Goal: Task Accomplishment & Management: Use online tool/utility

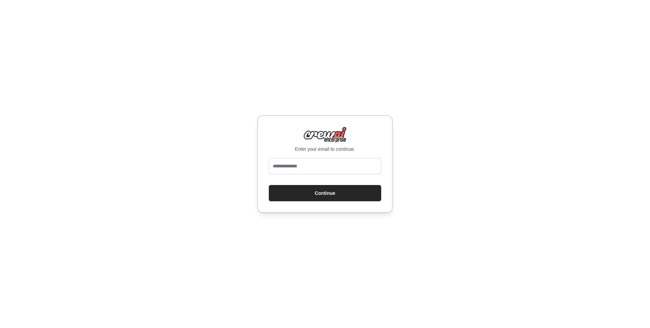
click at [342, 161] on input "email" at bounding box center [325, 166] width 112 height 16
type input "**********"
click at [331, 191] on button "Continue" at bounding box center [325, 193] width 112 height 16
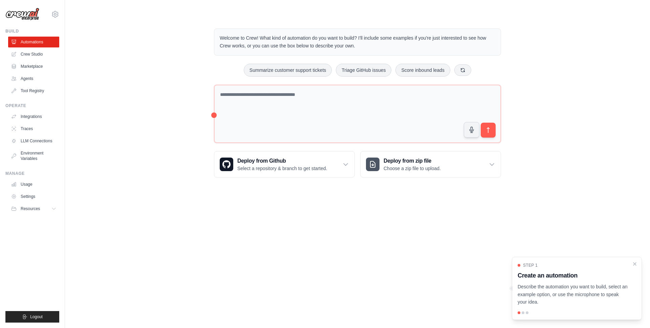
click at [195, 85] on div "Welcome to Crew! What kind of automation do you want to build? I'll include som…" at bounding box center [357, 103] width 563 height 171
click at [44, 58] on link "Crew Studio" at bounding box center [34, 54] width 51 height 11
click at [171, 56] on div "Welcome to Crew! What kind of automation do you want to build? I'll include som…" at bounding box center [357, 103] width 563 height 171
click at [347, 166] on icon at bounding box center [345, 164] width 7 height 7
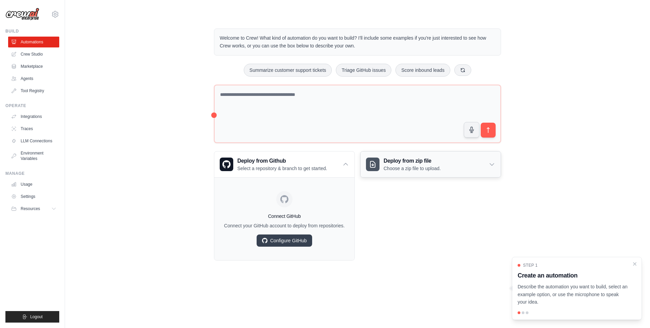
click at [493, 170] on div "Deploy from zip file Choose a zip file to upload." at bounding box center [430, 164] width 140 height 26
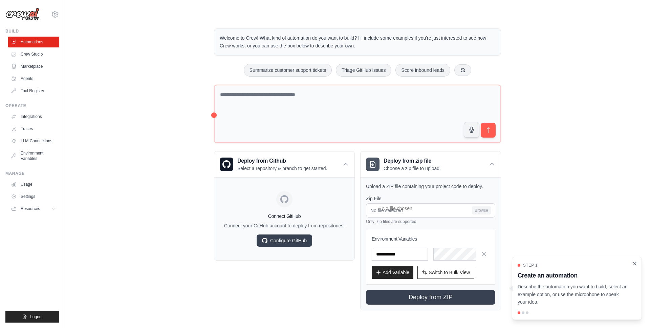
click at [633, 263] on icon "Close walkthrough" at bounding box center [635, 263] width 6 height 6
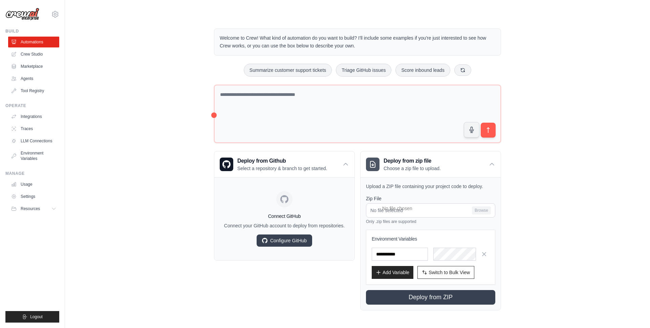
click at [573, 114] on div "Welcome to Crew! What kind of automation do you want to build? I'll include som…" at bounding box center [357, 169] width 563 height 303
click at [57, 15] on icon at bounding box center [55, 14] width 8 height 8
click at [121, 21] on div "Welcome to Crew! What kind of automation do you want to build? I'll include som…" at bounding box center [357, 169] width 563 height 303
click at [34, 51] on link "Crew Studio" at bounding box center [34, 54] width 51 height 11
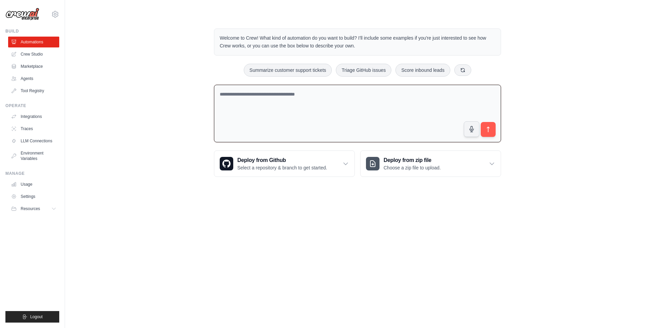
click at [294, 100] on textarea at bounding box center [357, 114] width 287 height 58
click at [319, 76] on div "Summarize customer support tickets Triage GitHub issues Score inbound leads" at bounding box center [357, 70] width 287 height 13
click at [326, 68] on button "Summarize customer support tickets" at bounding box center [288, 69] width 88 height 13
type textarea "**********"
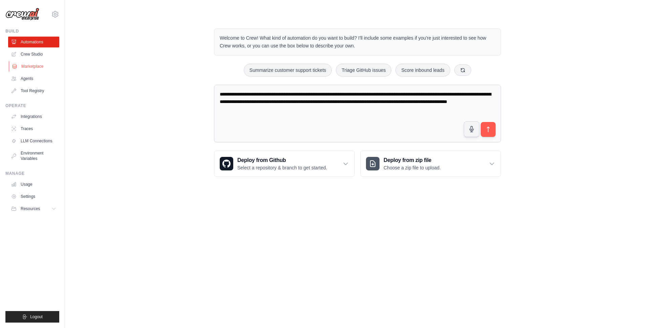
click at [21, 69] on link "Marketplace" at bounding box center [34, 66] width 51 height 11
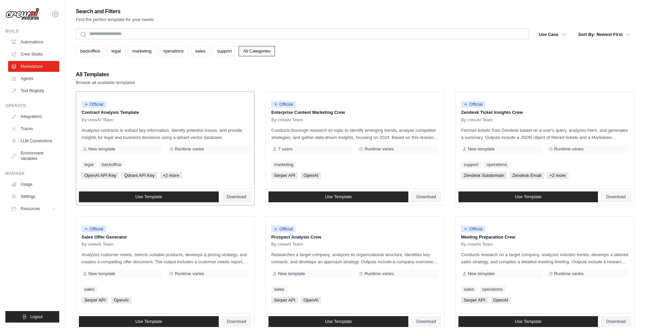
click at [176, 113] on p "Contract Analysis Template" at bounding box center [165, 112] width 167 height 7
click at [185, 131] on p "Analyzes contracts to extract key information, identify potential issues, and p…" at bounding box center [165, 134] width 167 height 14
click at [124, 114] on p "Contract Analysis Template" at bounding box center [165, 112] width 167 height 7
click at [152, 196] on span "Use Template" at bounding box center [148, 196] width 27 height 5
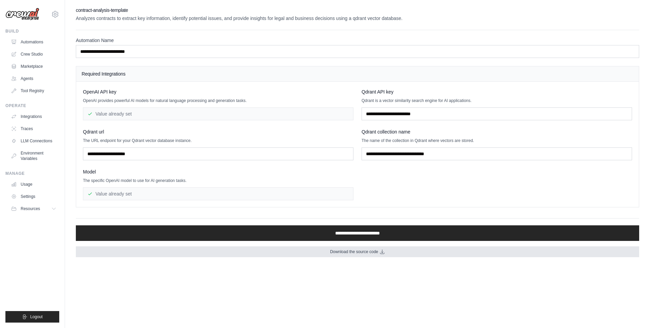
click at [343, 251] on span "Download the source code" at bounding box center [354, 251] width 48 height 5
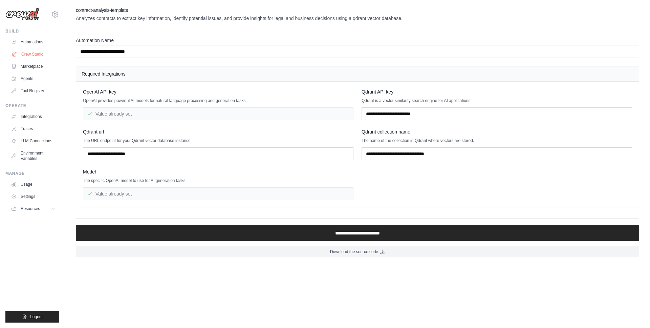
click at [32, 53] on link "Crew Studio" at bounding box center [34, 54] width 51 height 11
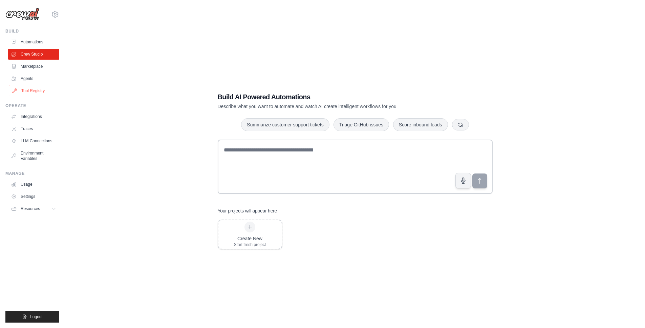
click at [37, 87] on link "Tool Registry" at bounding box center [34, 90] width 51 height 11
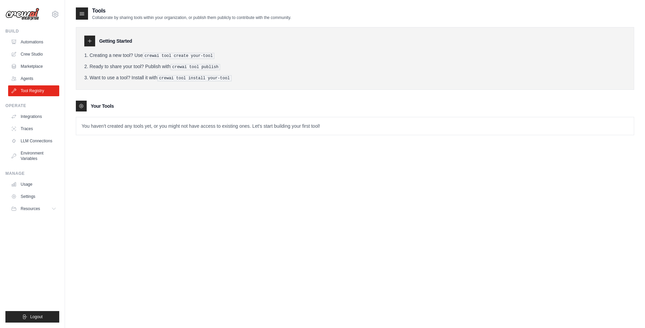
click at [99, 104] on h3 "Your Tools" at bounding box center [102, 106] width 23 height 7
click at [37, 142] on link "LLM Connections" at bounding box center [34, 140] width 51 height 11
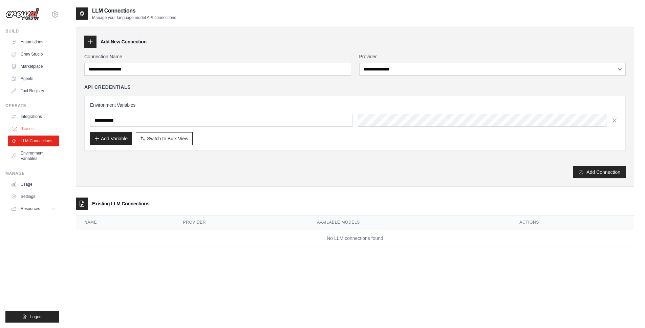
click at [28, 129] on link "Traces" at bounding box center [34, 128] width 51 height 11
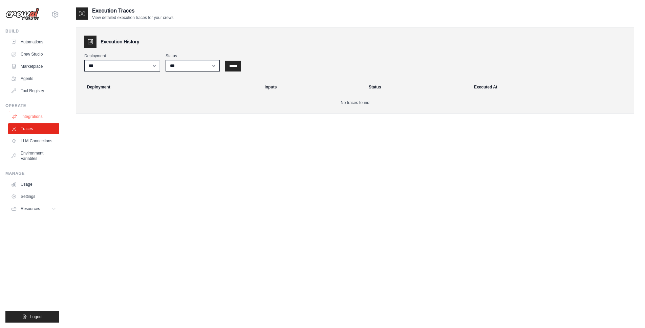
click at [30, 114] on link "Integrations" at bounding box center [34, 116] width 51 height 11
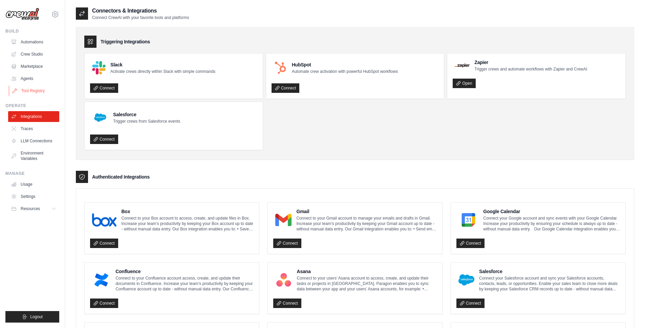
click at [33, 90] on link "Tool Registry" at bounding box center [34, 90] width 51 height 11
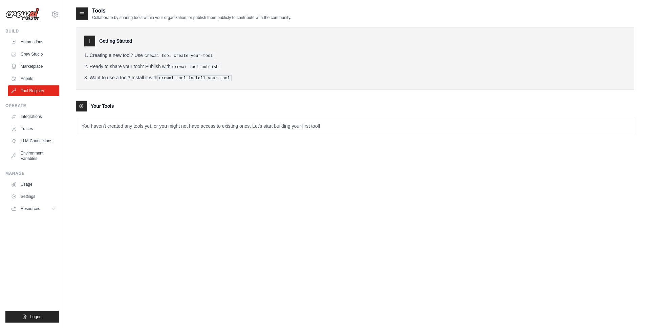
click at [52, 18] on div "joaocruz_1@hotmail.com Settings" at bounding box center [32, 11] width 54 height 22
click at [56, 14] on icon at bounding box center [55, 14] width 2 height 2
click at [80, 13] on icon at bounding box center [82, 13] width 7 height 7
click at [83, 13] on icon at bounding box center [82, 13] width 7 height 7
click at [43, 67] on link "Marketplace" at bounding box center [34, 66] width 51 height 11
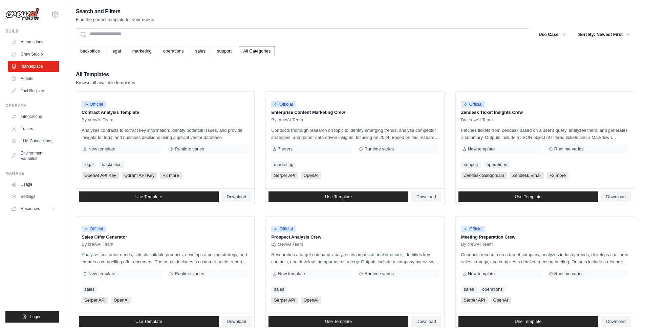
drag, startPoint x: 143, startPoint y: 79, endPoint x: 76, endPoint y: 73, distance: 67.3
click at [76, 73] on div "All Templates Browse all available templates" at bounding box center [355, 78] width 558 height 16
click at [210, 74] on div "All Templates Browse all available templates" at bounding box center [355, 78] width 558 height 16
drag, startPoint x: 114, startPoint y: 151, endPoint x: 87, endPoint y: 151, distance: 27.4
click at [87, 151] on div "New template" at bounding box center [122, 149] width 81 height 8
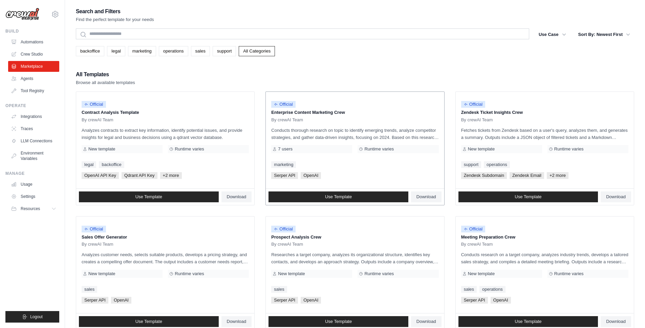
drag, startPoint x: 423, startPoint y: 148, endPoint x: 345, endPoint y: 149, distance: 77.9
click at [345, 149] on div "7 users Runtime varies" at bounding box center [354, 149] width 167 height 8
drag, startPoint x: 300, startPoint y: 153, endPoint x: 274, endPoint y: 149, distance: 26.4
click at [274, 149] on div "Official Enterprise Content Marketing Crew By crewAI Team Conducts thorough res…" at bounding box center [355, 140] width 178 height 96
click at [396, 159] on div "Official Enterprise Content Marketing Crew By crewAI Team Conducts thorough res…" at bounding box center [355, 140] width 178 height 96
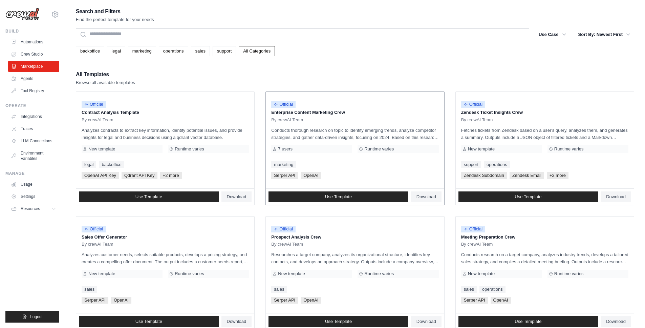
drag, startPoint x: 401, startPoint y: 148, endPoint x: 352, endPoint y: 148, distance: 49.4
click at [352, 148] on div "7 users Runtime varies" at bounding box center [354, 149] width 167 height 8
click at [23, 81] on link "Agents" at bounding box center [34, 78] width 51 height 11
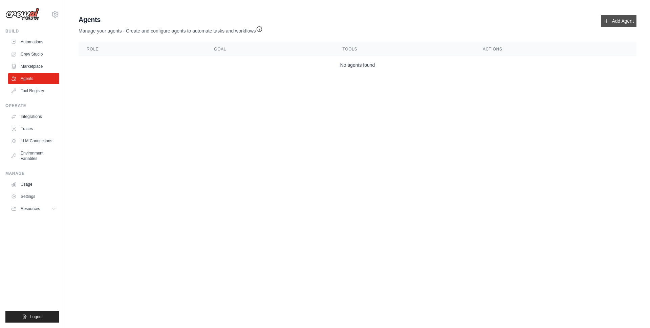
click at [621, 20] on link "Add Agent" at bounding box center [619, 21] width 36 height 12
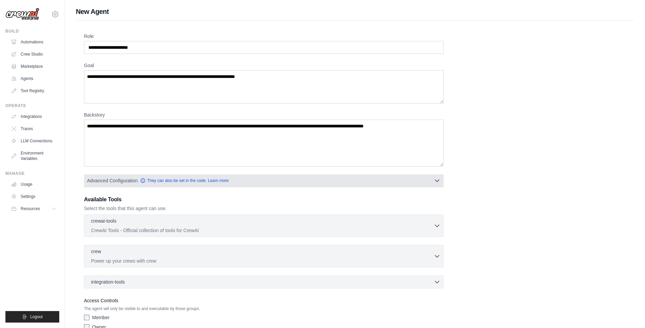
click at [440, 180] on icon "button" at bounding box center [437, 180] width 7 height 7
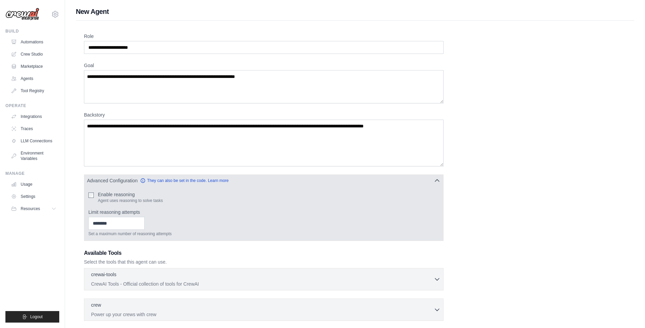
click at [439, 180] on icon "button" at bounding box center [437, 180] width 7 height 7
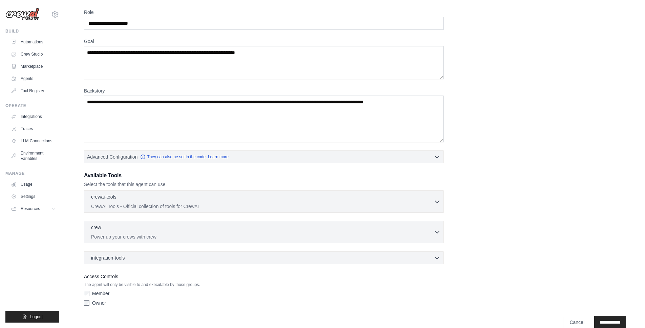
scroll to position [36, 0]
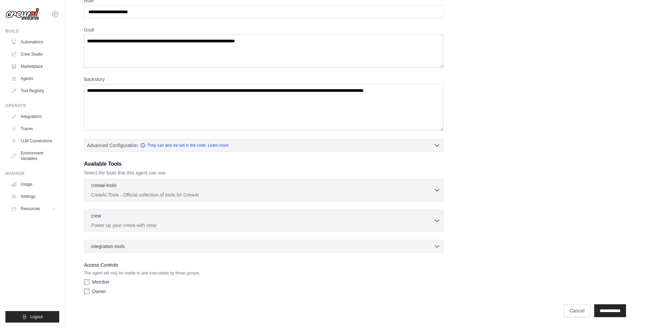
click at [439, 241] on div "integration-tools 0 selected Box Save files to Box Gmail" at bounding box center [263, 246] width 359 height 13
click at [436, 246] on icon "button" at bounding box center [437, 245] width 7 height 7
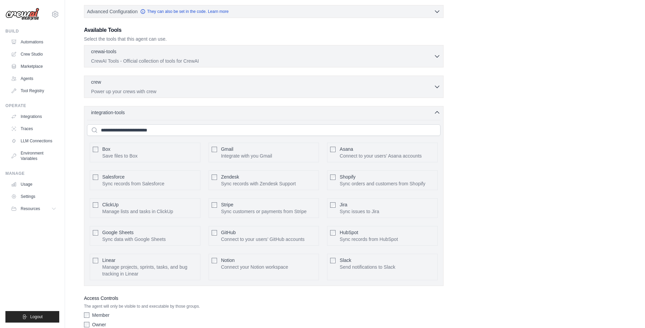
scroll to position [202, 0]
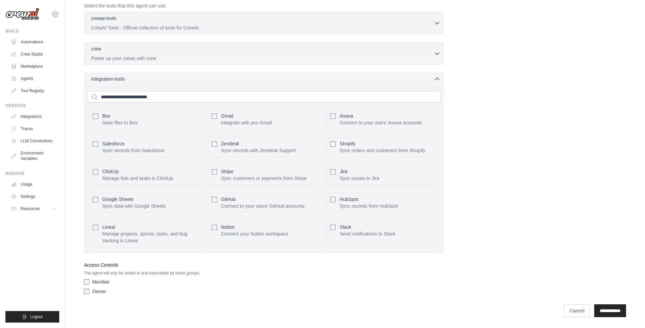
click at [437, 81] on icon "button" at bounding box center [437, 78] width 7 height 7
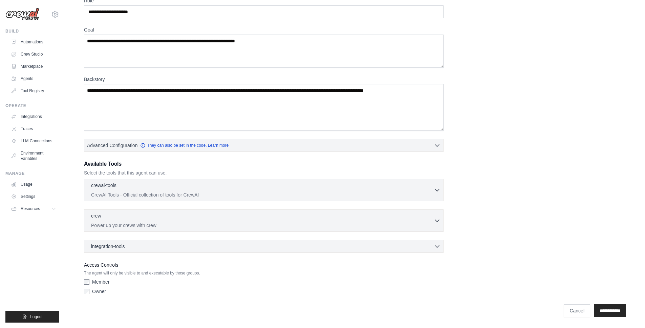
click at [443, 244] on div "integration-tools 0 selected Box Save files to Box Gmail" at bounding box center [263, 246] width 359 height 13
click at [438, 244] on icon "button" at bounding box center [437, 245] width 7 height 7
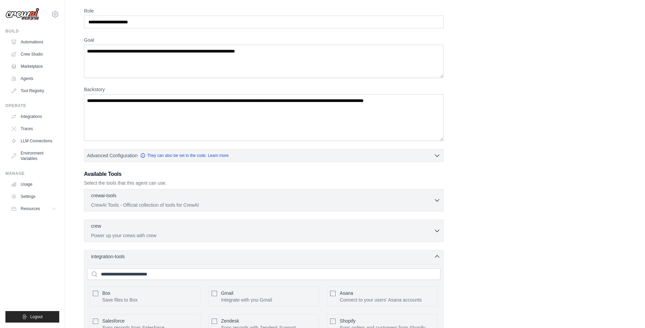
scroll to position [0, 0]
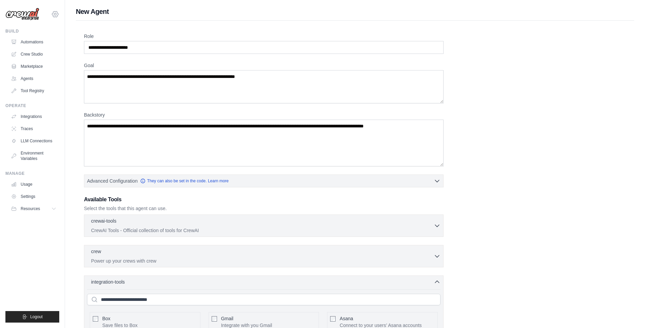
click at [55, 13] on icon at bounding box center [55, 14] width 2 height 2
click at [139, 14] on h1 "New Agent" at bounding box center [355, 11] width 558 height 9
click at [101, 11] on h1 "New Agent" at bounding box center [355, 11] width 558 height 9
click at [36, 54] on link "Crew Studio" at bounding box center [34, 54] width 51 height 11
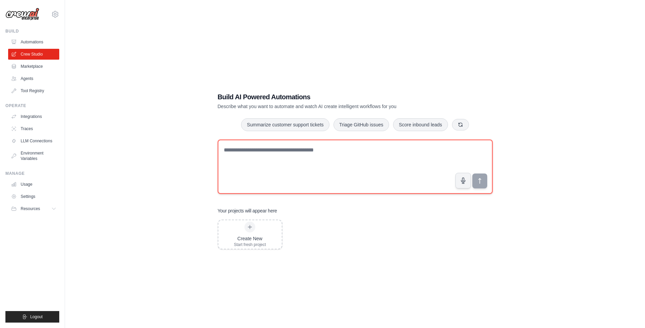
click at [250, 166] on textarea at bounding box center [355, 166] width 275 height 54
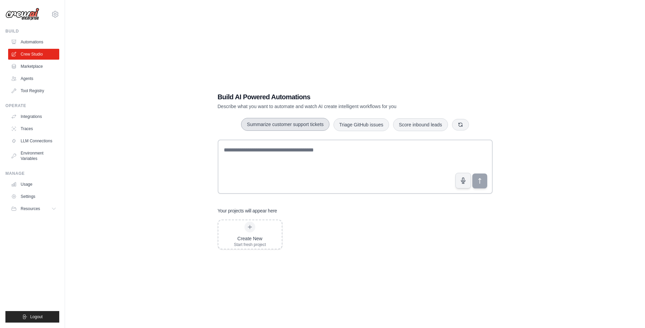
click at [282, 128] on button "Summarize customer support tickets" at bounding box center [285, 124] width 88 height 13
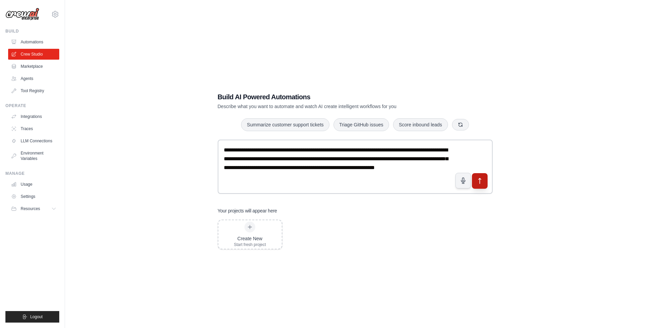
click at [485, 180] on button "submit" at bounding box center [479, 181] width 16 height 16
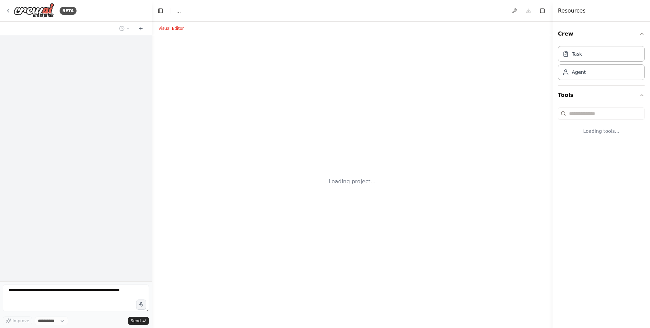
select select "****"
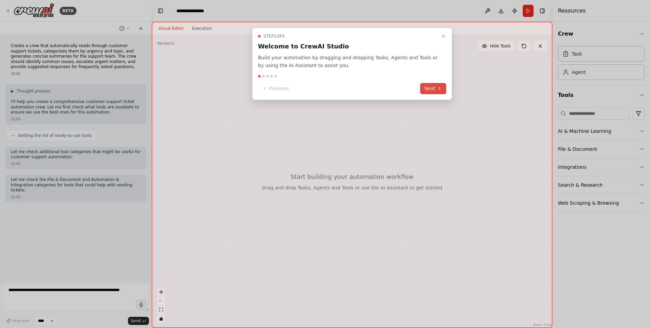
click at [442, 84] on button "Next" at bounding box center [433, 88] width 26 height 11
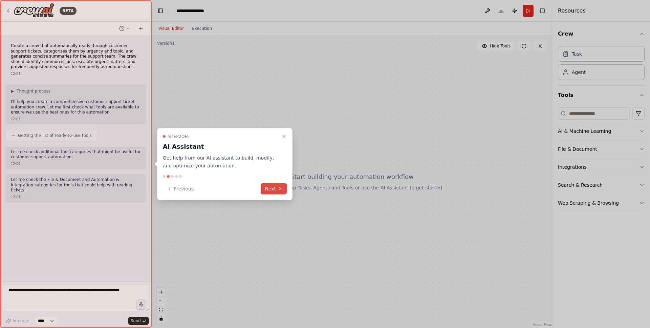
click at [284, 190] on button "Next" at bounding box center [274, 188] width 26 height 11
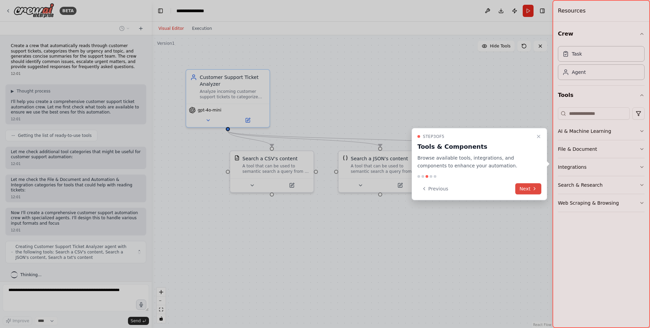
click at [536, 187] on icon at bounding box center [534, 188] width 5 height 5
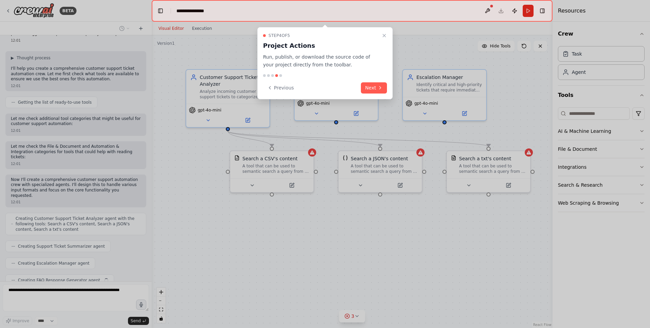
scroll to position [50, 0]
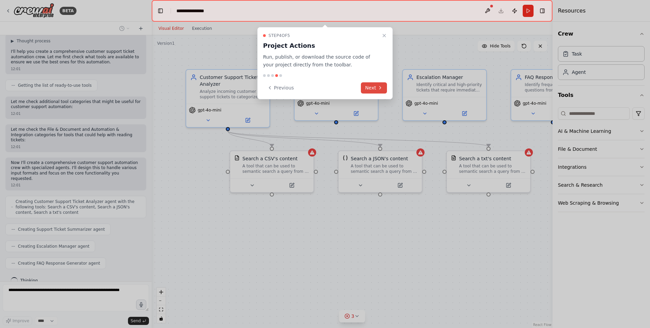
click at [378, 87] on icon at bounding box center [379, 87] width 5 height 5
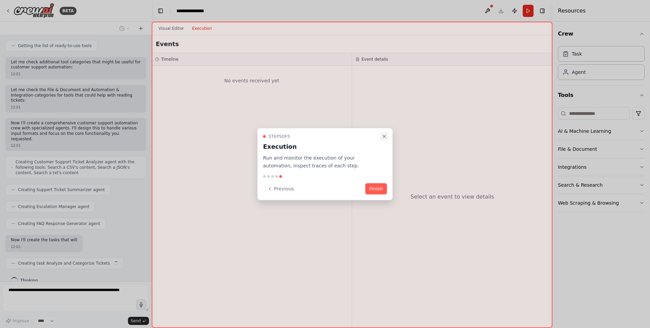
scroll to position [95, 0]
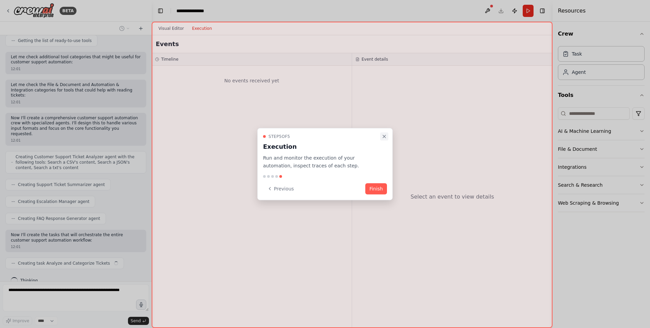
click at [383, 136] on icon "Close walkthrough" at bounding box center [383, 136] width 5 height 5
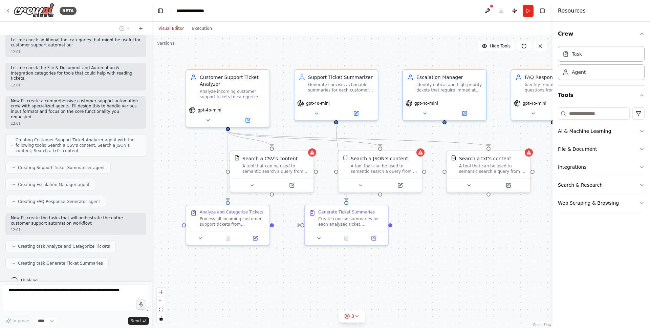
scroll to position [129, 0]
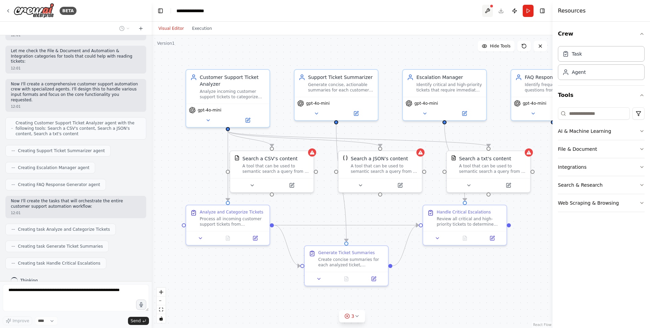
click at [491, 11] on button at bounding box center [487, 11] width 11 height 12
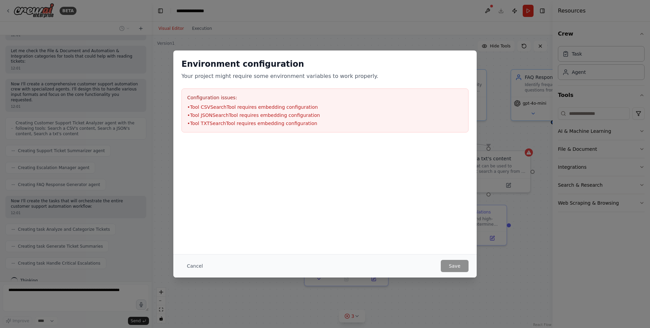
scroll to position [146, 0]
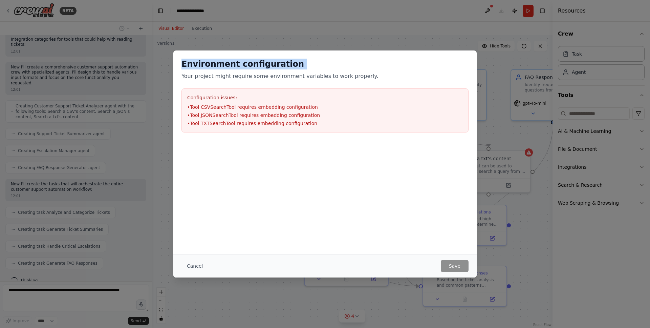
drag, startPoint x: 183, startPoint y: 65, endPoint x: 322, endPoint y: 70, distance: 139.2
click at [322, 70] on div "Environment configuration Your project might require some environment variables…" at bounding box center [324, 70] width 287 height 22
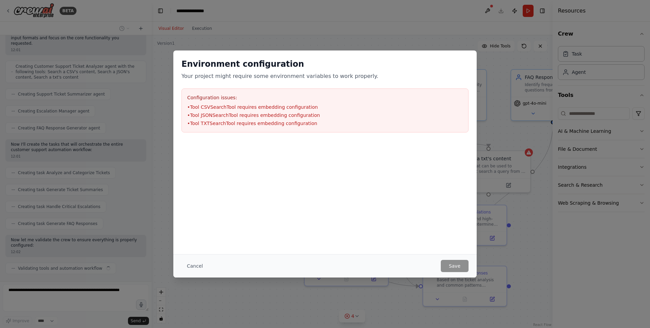
scroll to position [190, 0]
click at [199, 266] on button "Cancel" at bounding box center [194, 266] width 27 height 12
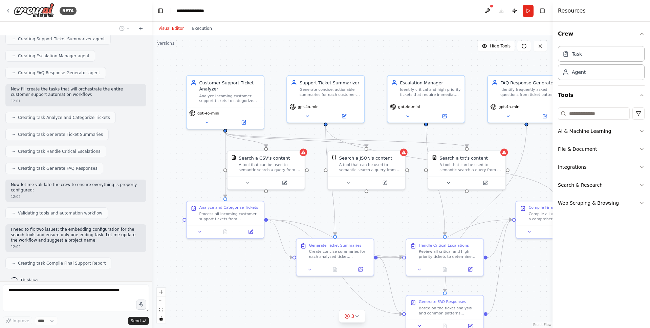
scroll to position [263, 0]
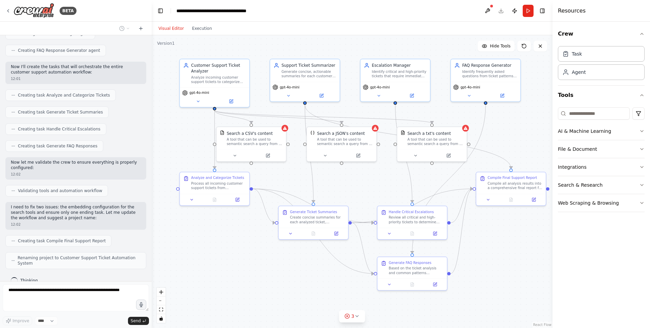
drag, startPoint x: 517, startPoint y: 282, endPoint x: 510, endPoint y: 258, distance: 24.8
click at [510, 258] on div ".deletable-edge-delete-btn { width: 20px; height: 20px; border: 0px solid #ffff…" at bounding box center [352, 181] width 401 height 292
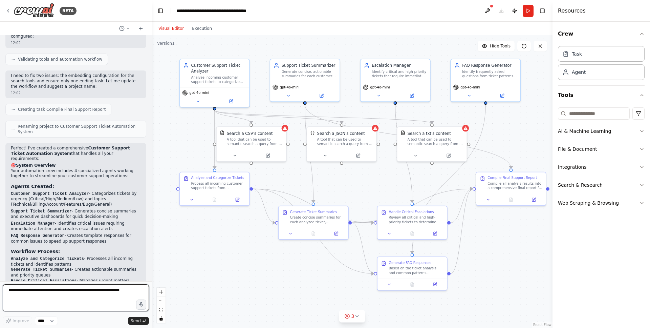
scroll to position [392, 0]
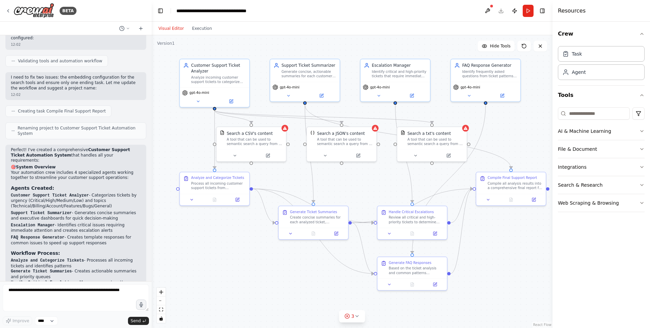
click at [241, 245] on div ".deletable-edge-delete-btn { width: 20px; height: 20px; border: 0px solid #ffff…" at bounding box center [352, 181] width 401 height 292
drag, startPoint x: 248, startPoint y: 181, endPoint x: 235, endPoint y: 181, distance: 13.9
click at [235, 181] on div "Analyze and Categorize Tickets Process all incoming customer support tickets fr…" at bounding box center [203, 181] width 69 height 21
click at [182, 198] on icon at bounding box center [180, 198] width 4 height 4
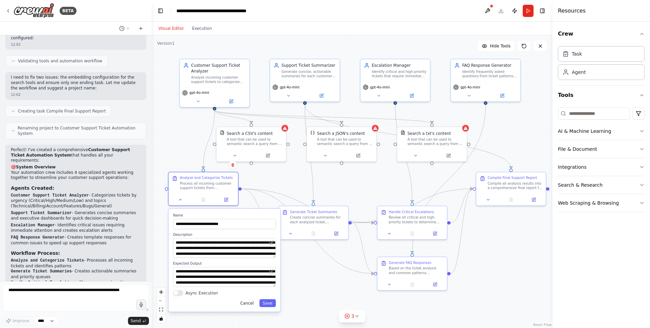
click at [248, 301] on button "Cancel" at bounding box center [247, 303] width 20 height 8
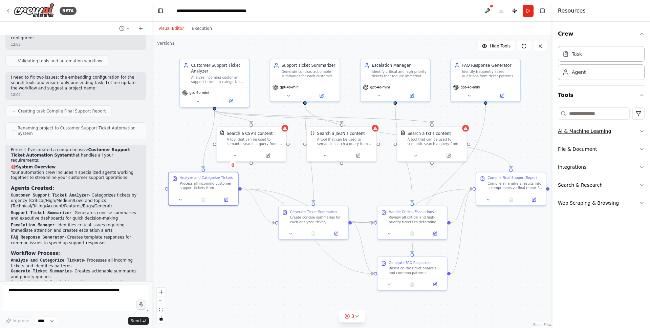
click at [638, 133] on button "AI & Machine Learning" at bounding box center [601, 131] width 87 height 18
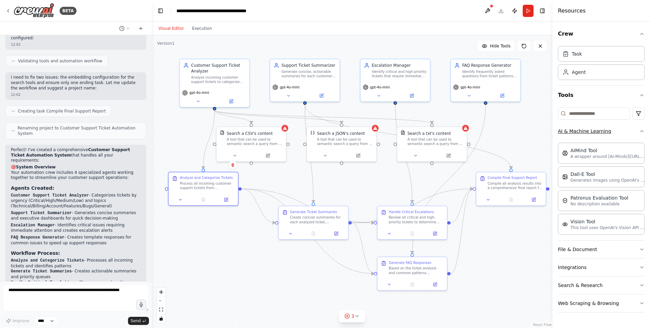
click at [638, 133] on button "AI & Machine Learning" at bounding box center [601, 131] width 87 height 18
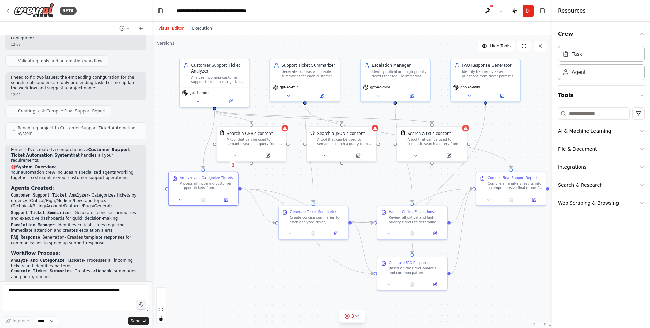
click at [638, 151] on button "File & Document" at bounding box center [601, 149] width 87 height 18
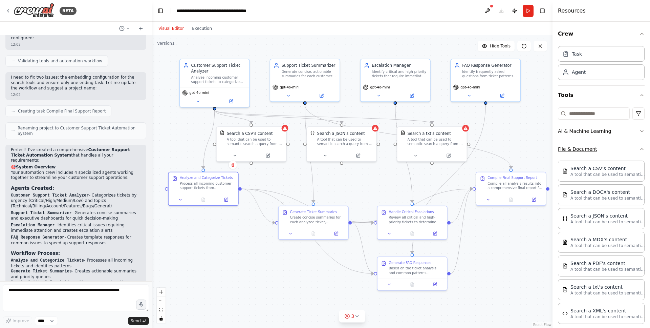
click at [639, 151] on icon "button" at bounding box center [641, 148] width 5 height 5
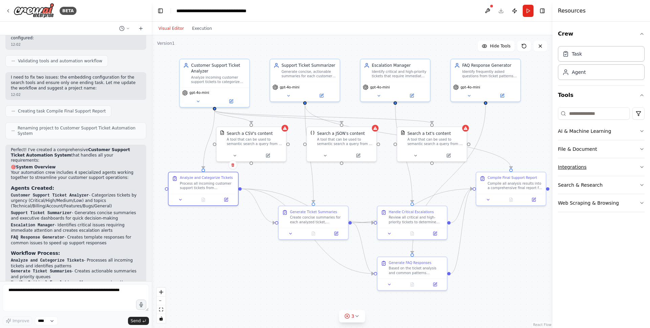
click at [636, 164] on button "Integrations" at bounding box center [601, 167] width 87 height 18
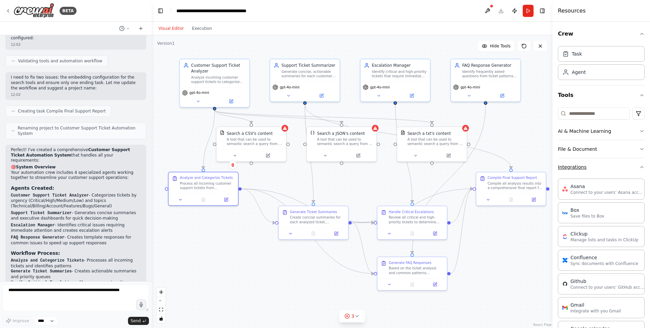
click at [639, 167] on icon "button" at bounding box center [641, 166] width 5 height 5
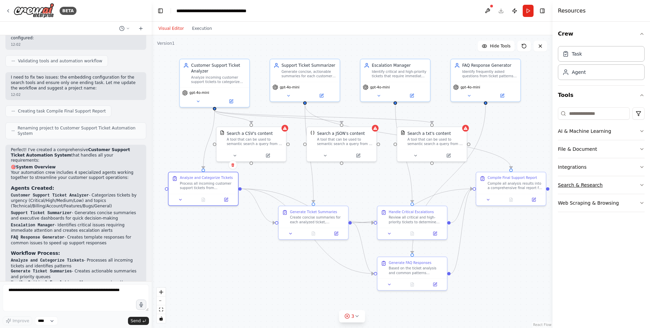
click at [633, 186] on button "Search & Research" at bounding box center [601, 185] width 87 height 18
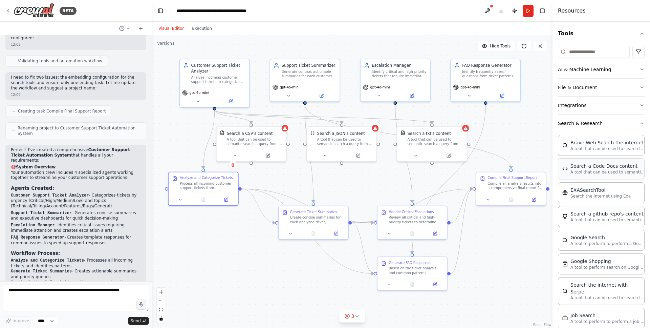
scroll to position [58, 0]
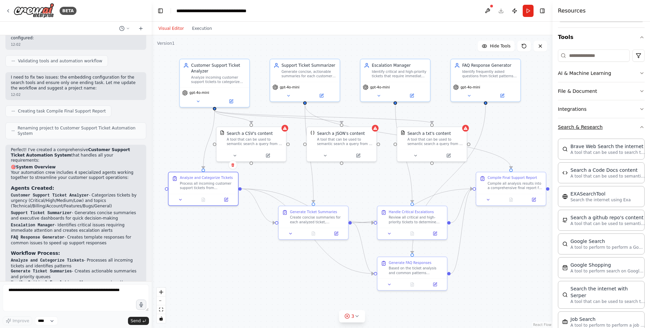
click at [639, 126] on icon "button" at bounding box center [641, 126] width 5 height 5
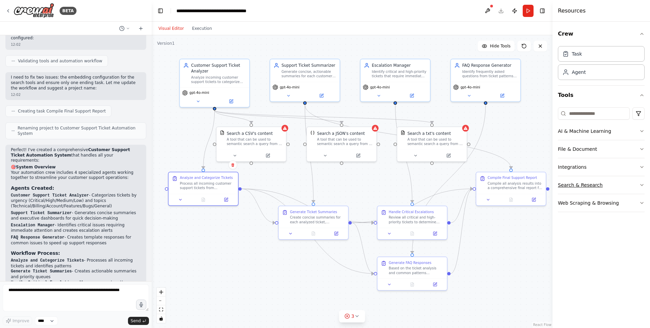
click at [632, 189] on button "Search & Research" at bounding box center [601, 185] width 87 height 18
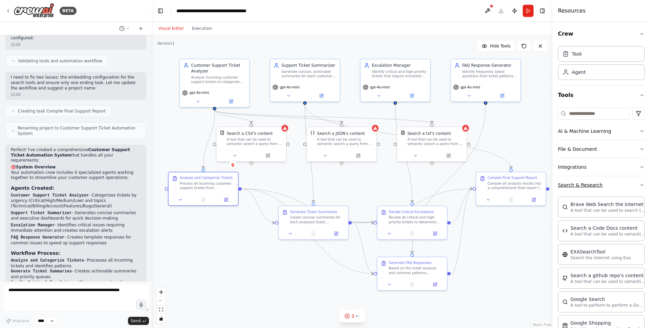
click at [632, 189] on button "Search & Research" at bounding box center [601, 185] width 87 height 18
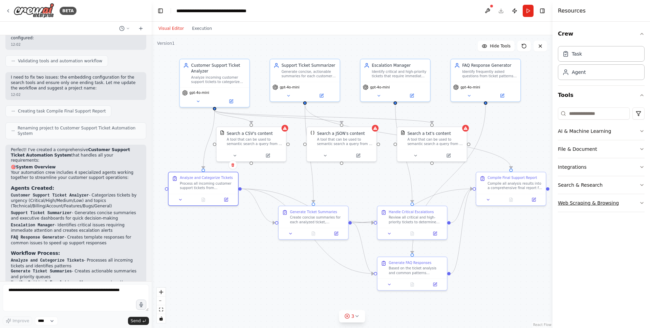
click at [636, 202] on button "Web Scraping & Browsing" at bounding box center [601, 203] width 87 height 18
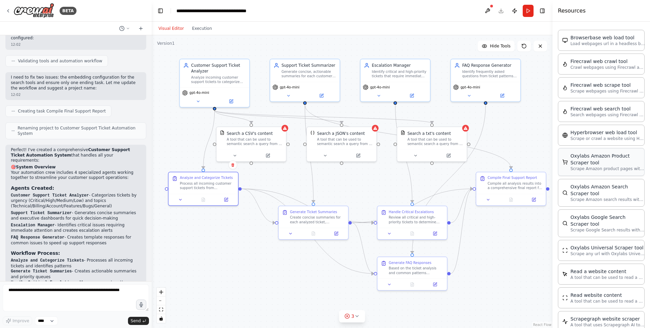
scroll to position [194, 0]
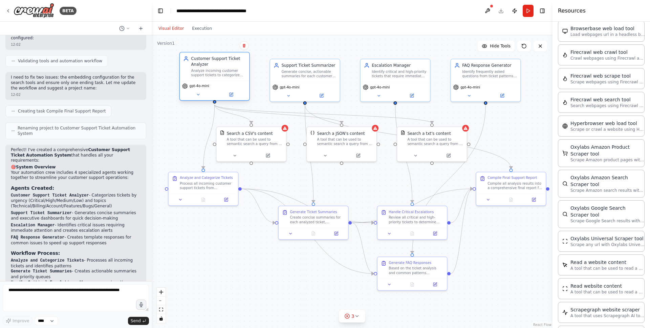
drag, startPoint x: 229, startPoint y: 78, endPoint x: 229, endPoint y: 72, distance: 5.8
click at [229, 72] on div "Analyze incoming customer support tickets to categorize them by urgency level (…" at bounding box center [218, 72] width 55 height 9
drag, startPoint x: 334, startPoint y: 220, endPoint x: 326, endPoint y: 206, distance: 16.7
click at [326, 206] on div "Create concise summaries for each analyzed ticket, incorporating the urgency an…" at bounding box center [308, 201] width 55 height 9
click at [391, 265] on div "Based on the ticket analysis and common patterns identified, create suggested r…" at bounding box center [416, 269] width 55 height 9
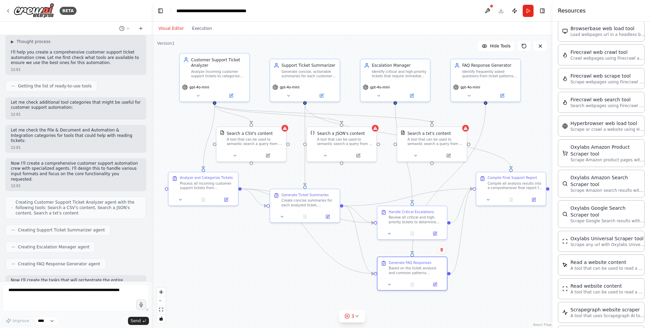
scroll to position [48, 0]
click at [12, 229] on icon at bounding box center [13, 231] width 4 height 4
click at [14, 229] on icon at bounding box center [13, 231] width 4 height 4
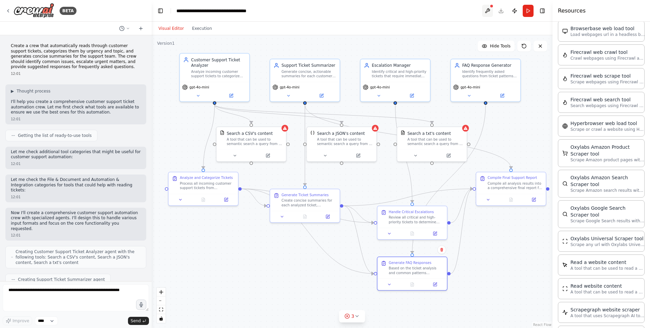
click at [487, 9] on button at bounding box center [487, 11] width 11 height 12
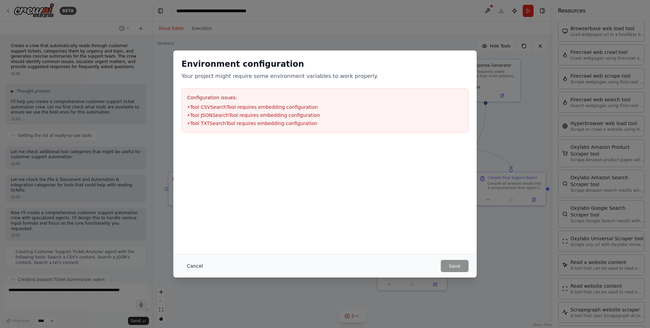
click at [195, 266] on button "Cancel" at bounding box center [194, 266] width 27 height 12
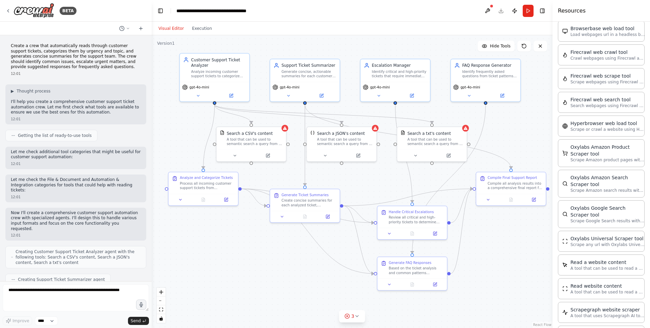
click at [381, 34] on div "Visual Editor Execution" at bounding box center [352, 29] width 401 height 14
click at [160, 8] on button "Toggle Left Sidebar" at bounding box center [160, 10] width 9 height 9
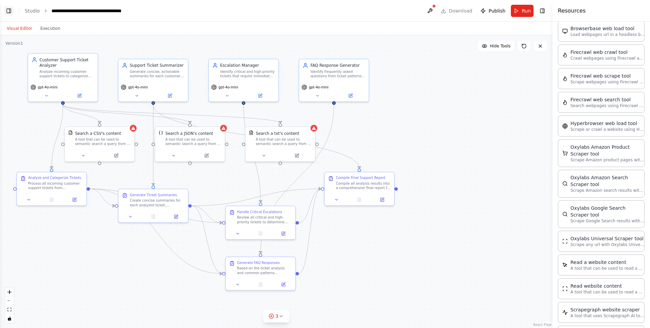
click at [12, 12] on button "Toggle Left Sidebar" at bounding box center [8, 10] width 9 height 9
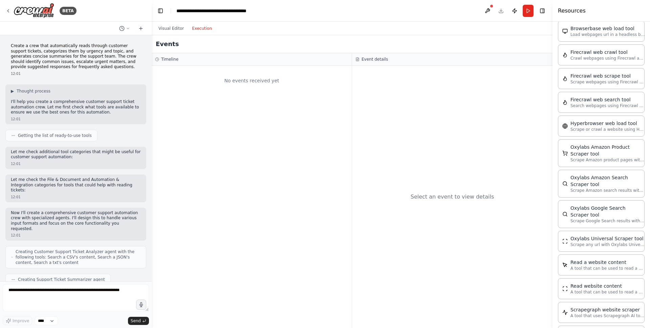
click at [207, 27] on button "Execution" at bounding box center [202, 28] width 28 height 8
click at [167, 30] on button "Visual Editor" at bounding box center [171, 28] width 34 height 8
click at [205, 28] on button "Execution" at bounding box center [202, 28] width 28 height 8
click at [179, 29] on button "Visual Editor" at bounding box center [171, 28] width 34 height 8
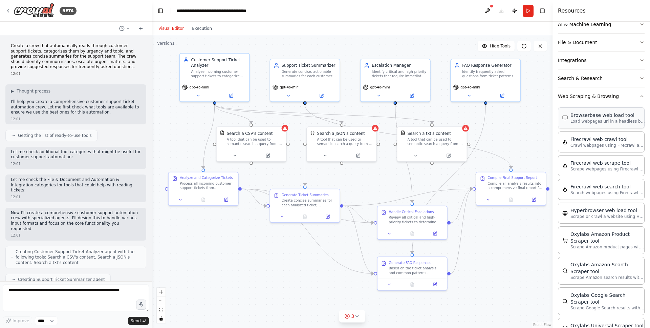
scroll to position [107, 0]
click at [605, 125] on div "Browserbase web load tool Load webpages url in a headless browser using Browser…" at bounding box center [601, 117] width 87 height 21
click at [598, 119] on p "Load webpages url in a headless browser using Browserbase and return the conten…" at bounding box center [607, 120] width 74 height 5
click at [595, 121] on p "Load webpages url in a headless browser using Browserbase and return the conten…" at bounding box center [607, 120] width 74 height 5
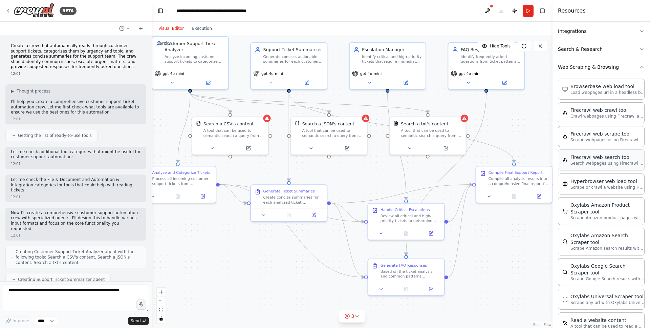
scroll to position [137, 0]
click at [497, 45] on span "Hide Tools" at bounding box center [500, 45] width 21 height 5
click at [493, 45] on span "Show Tools" at bounding box center [499, 45] width 22 height 5
click at [244, 131] on div "A tool that can be used to semantic search a query from a CSV's content." at bounding box center [233, 132] width 61 height 10
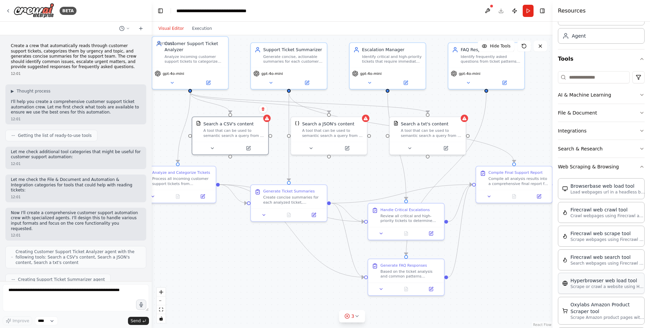
scroll to position [16, 0]
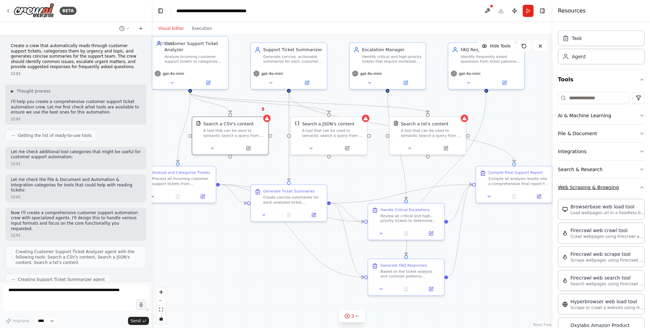
click at [639, 187] on icon "button" at bounding box center [641, 186] width 5 height 5
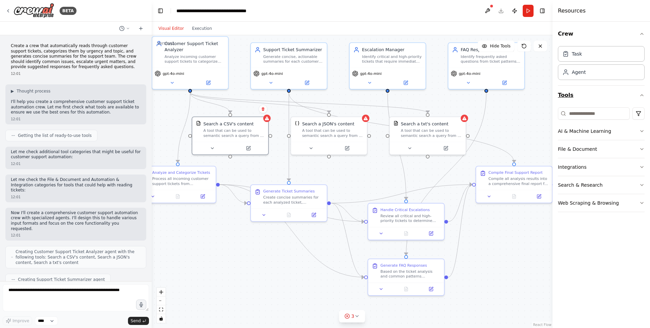
click at [641, 95] on icon "button" at bounding box center [641, 94] width 5 height 5
click at [641, 95] on icon "button" at bounding box center [641, 94] width 3 height 1
click at [640, 130] on icon "button" at bounding box center [641, 130] width 5 height 5
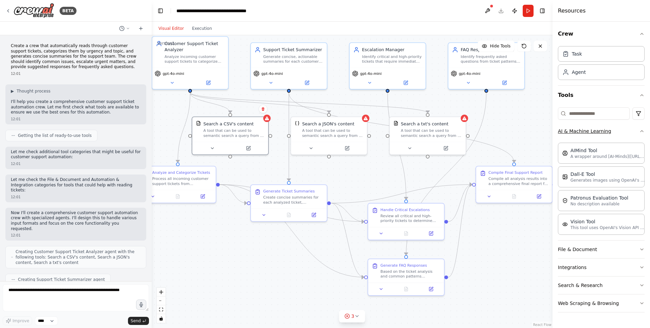
click at [640, 130] on icon "button" at bounding box center [641, 130] width 5 height 5
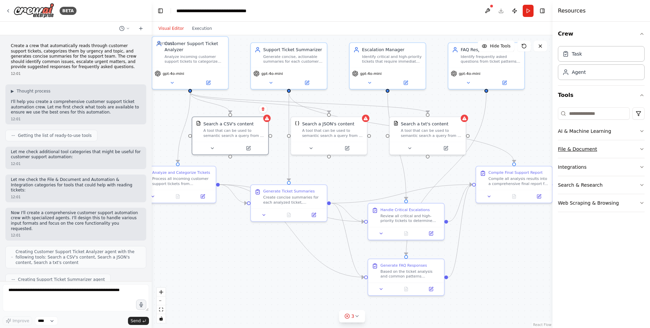
click at [640, 148] on icon "button" at bounding box center [641, 148] width 5 height 5
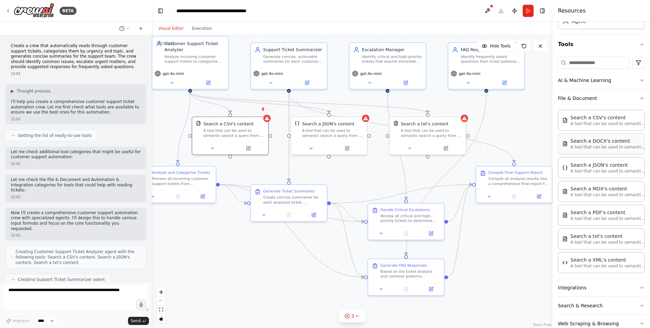
scroll to position [66, 0]
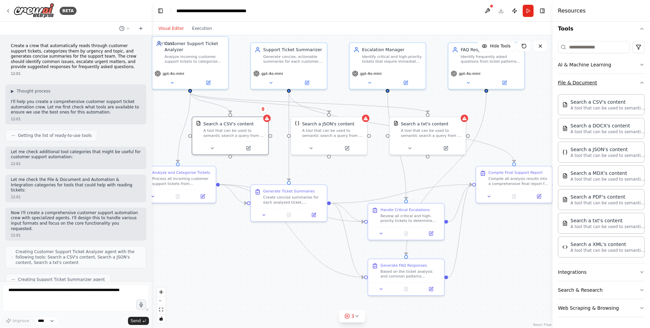
click at [639, 82] on icon "button" at bounding box center [641, 82] width 5 height 5
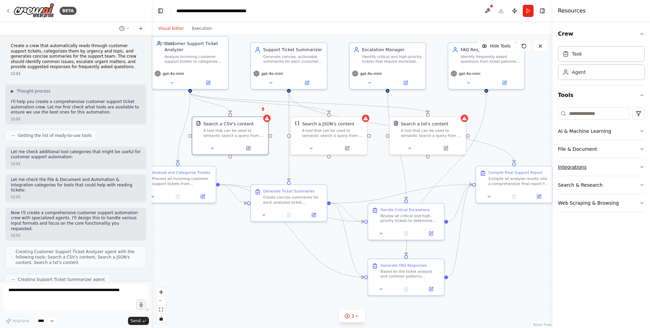
click at [641, 169] on icon "button" at bounding box center [641, 166] width 5 height 5
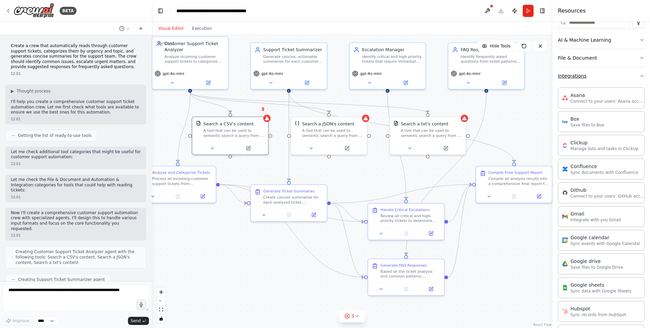
scroll to position [92, 0]
click at [639, 75] on icon "button" at bounding box center [641, 74] width 5 height 5
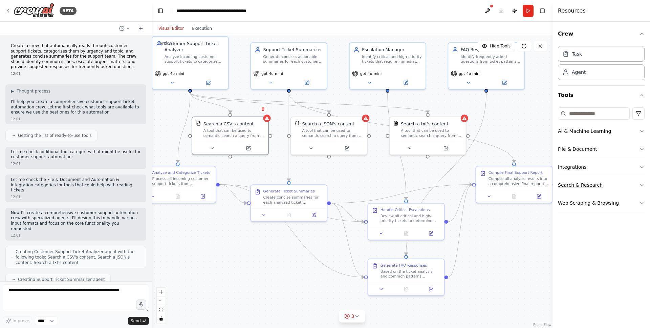
click at [640, 184] on icon "button" at bounding box center [641, 184] width 5 height 5
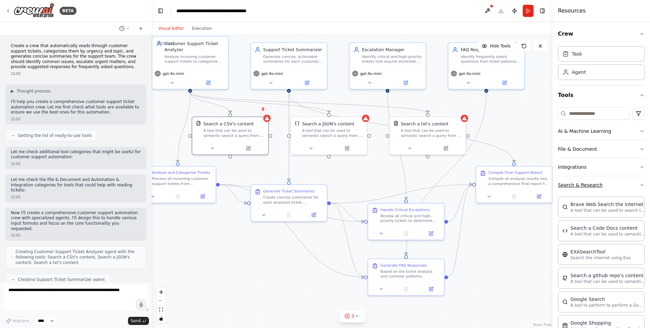
click at [639, 186] on icon "button" at bounding box center [641, 184] width 5 height 5
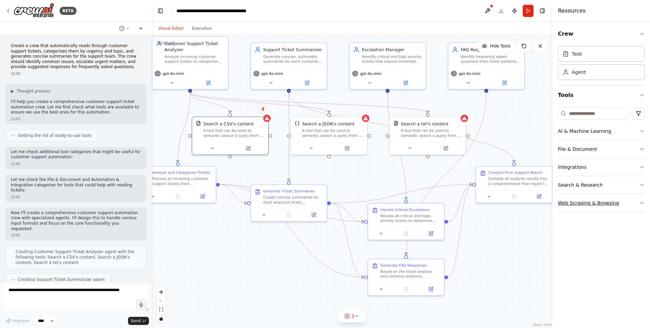
click at [641, 206] on button "Web Scraping & Browsing" at bounding box center [601, 203] width 87 height 18
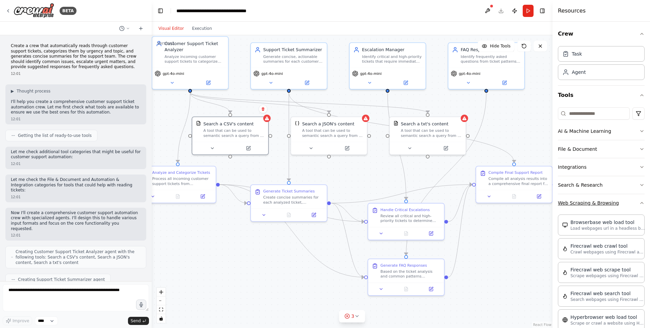
click at [639, 203] on icon "button" at bounding box center [641, 202] width 5 height 5
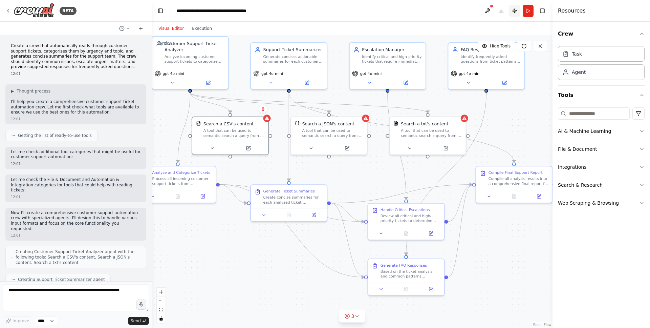
click at [514, 11] on button "Publish" at bounding box center [514, 11] width 11 height 12
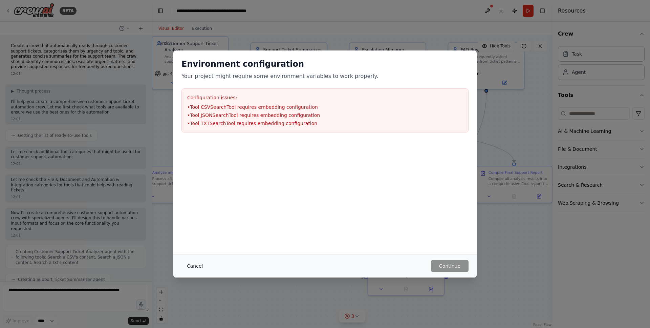
click at [198, 266] on button "Cancel" at bounding box center [194, 266] width 27 height 12
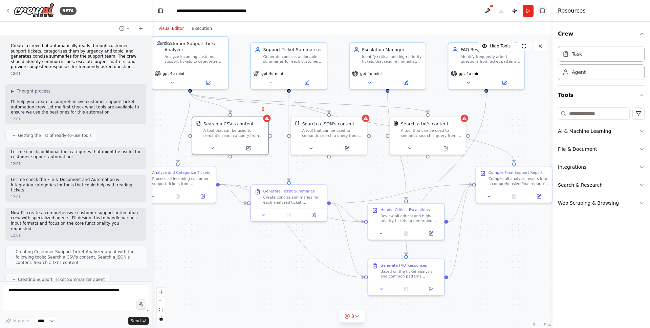
click at [541, 12] on button "Toggle Right Sidebar" at bounding box center [541, 10] width 9 height 9
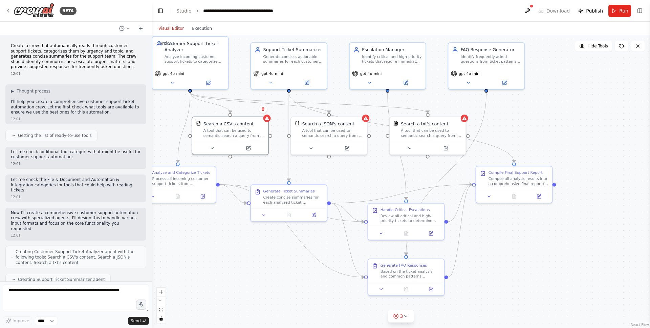
click at [496, 12] on header "**********" at bounding box center [401, 11] width 498 height 22
click at [158, 12] on button "Toggle Left Sidebar" at bounding box center [160, 10] width 9 height 9
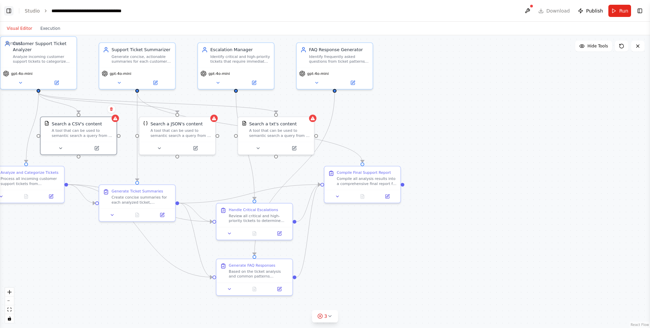
click at [13, 10] on button "Toggle Left Sidebar" at bounding box center [8, 10] width 9 height 9
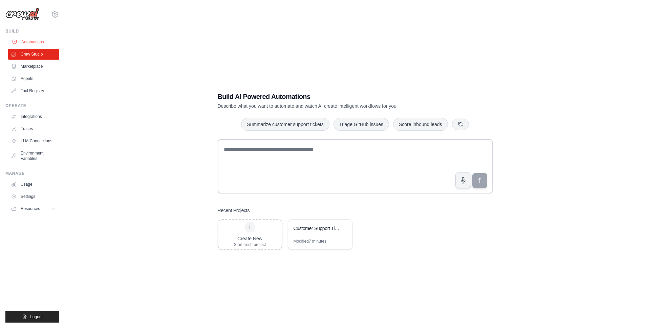
click at [29, 42] on link "Automations" at bounding box center [34, 42] width 51 height 11
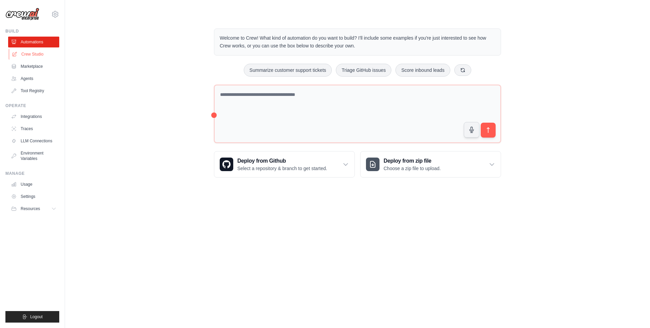
click at [34, 53] on link "Crew Studio" at bounding box center [34, 54] width 51 height 11
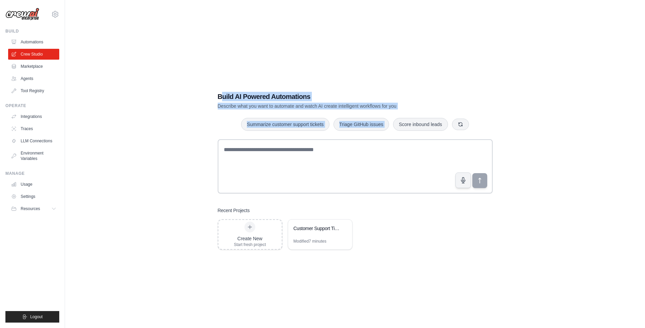
drag, startPoint x: 405, startPoint y: 109, endPoint x: 220, endPoint y: 96, distance: 185.6
click at [220, 96] on div "Build AI Powered Automations Describe what you want to automate and watch AI cr…" at bounding box center [354, 170] width 291 height 179
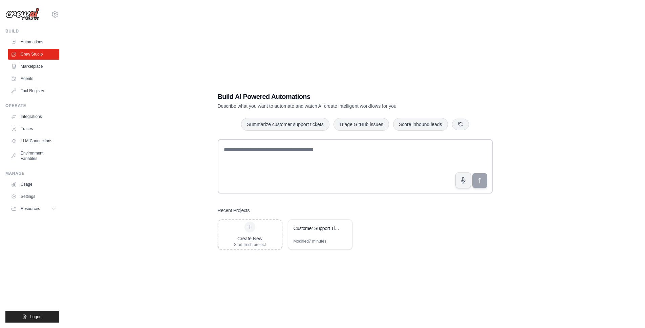
click at [328, 85] on div "Build AI Powered Automations Describe what you want to automate and watch AI cr…" at bounding box center [354, 170] width 291 height 179
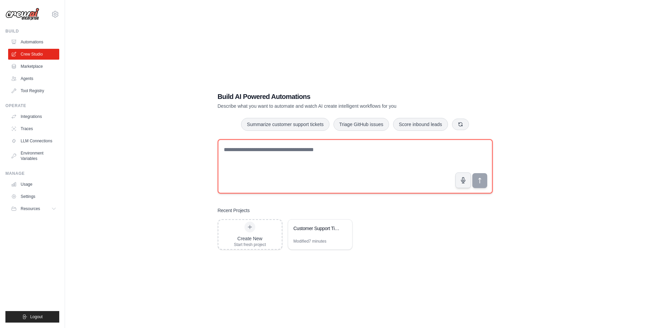
click at [307, 151] on textarea at bounding box center [355, 166] width 275 height 54
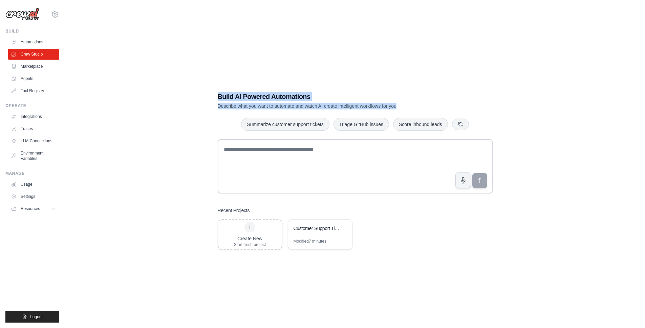
drag, startPoint x: 400, startPoint y: 108, endPoint x: 213, endPoint y: 96, distance: 187.2
click at [213, 96] on div "Build AI Powered Automations Describe what you want to automate and watch AI cr…" at bounding box center [354, 170] width 291 height 179
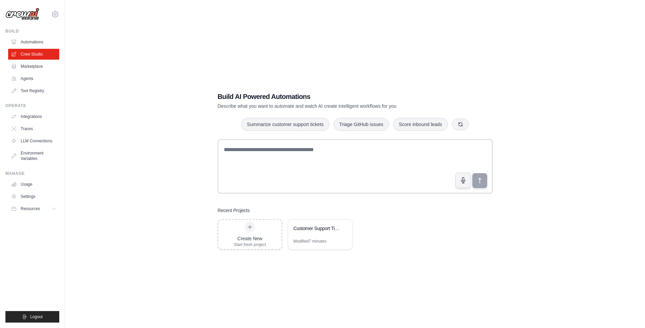
click at [185, 109] on div "Build AI Powered Automations Describe what you want to automate and watch AI cr…" at bounding box center [355, 171] width 558 height 328
click at [38, 66] on link "Marketplace" at bounding box center [34, 66] width 51 height 11
